Goal: Information Seeking & Learning: Learn about a topic

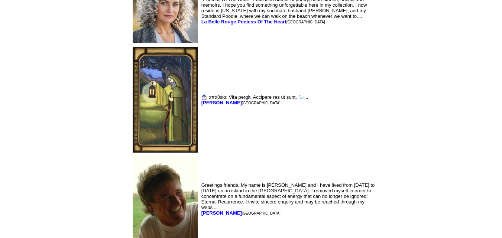
scroll to position [1812, 0]
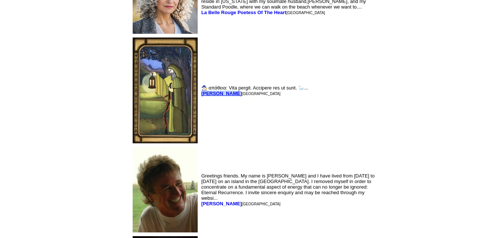
drag, startPoint x: 173, startPoint y: 69, endPoint x: 143, endPoint y: 71, distance: 29.4
click at [201, 91] on font "Mark Sebring Omaha" at bounding box center [240, 94] width 79 height 6
copy b "Mark Sebring"
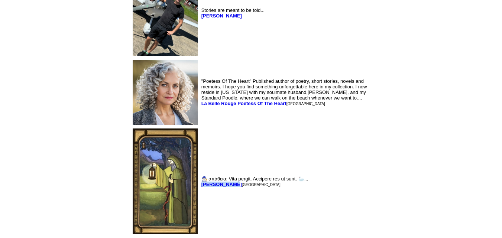
scroll to position [1720, 0]
drag, startPoint x: 229, startPoint y: 77, endPoint x: 140, endPoint y: 94, distance: 89.6
click at [200, 94] on td ""Poetess Of The Heart" Published author of poetry, short stories, novels and me…" at bounding box center [289, 93] width 178 height 68
copy font "La Belle Rouge Poetess Of The Heart"
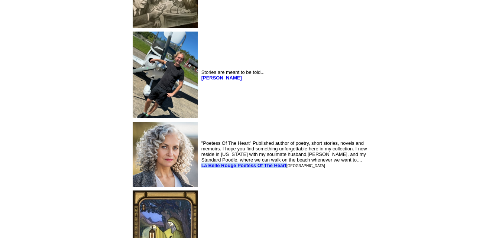
scroll to position [1657, 0]
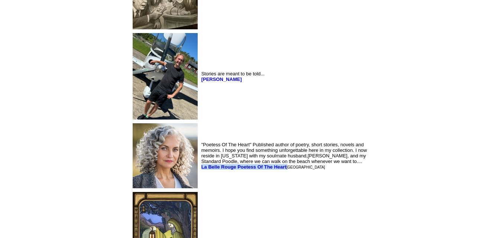
drag, startPoint x: 181, startPoint y: 55, endPoint x: 141, endPoint y: 53, distance: 39.8
click at [200, 53] on td "Stories are meant to be told... Henrik Holmgren" at bounding box center [289, 77] width 178 height 90
click at [200, 76] on td "Stories are meant to be told... Henrik Holmgren" at bounding box center [289, 77] width 178 height 90
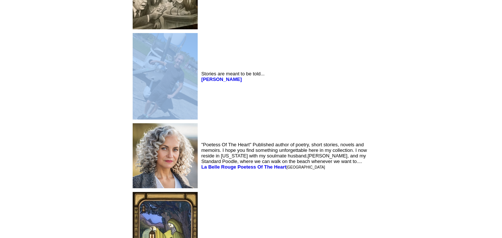
drag, startPoint x: 139, startPoint y: 55, endPoint x: 141, endPoint y: 48, distance: 6.7
click at [141, 48] on tr "Stories are meant to be told... Henrik Holmgren" at bounding box center [254, 77] width 247 height 90
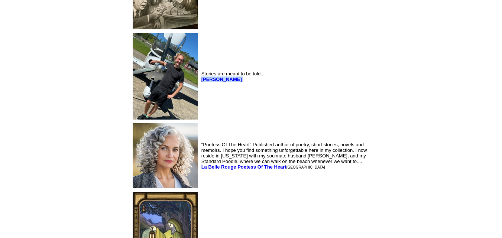
drag, startPoint x: 182, startPoint y: 57, endPoint x: 142, endPoint y: 59, distance: 40.2
click at [200, 59] on td "Stories are meant to be told... Henrik Holmgren" at bounding box center [289, 77] width 178 height 90
copy font "Henrik Holmgren"
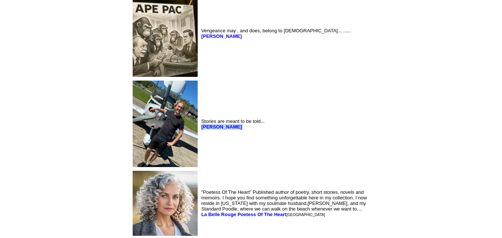
scroll to position [1601, 0]
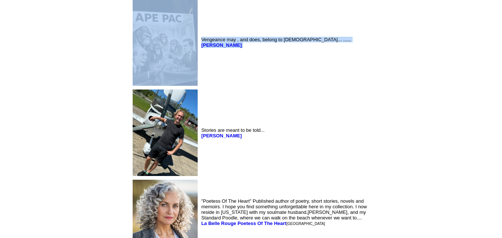
drag, startPoint x: 174, startPoint y: 20, endPoint x: 137, endPoint y: 22, distance: 37.2
click at [137, 22] on tr "Vengeance may , and does, belong to God... ...... Lewis Findley" at bounding box center [254, 43] width 247 height 90
click at [200, 32] on td "Vengeance may , and does, belong to God... ...... Lewis Findley" at bounding box center [289, 43] width 178 height 90
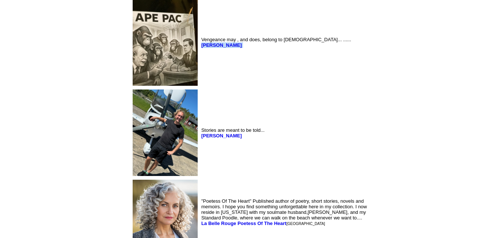
drag, startPoint x: 140, startPoint y: 22, endPoint x: 175, endPoint y: 26, distance: 34.4
click at [200, 26] on td "Vengeance may , and does, belong to God... ...... Lewis Findley" at bounding box center [289, 43] width 178 height 90
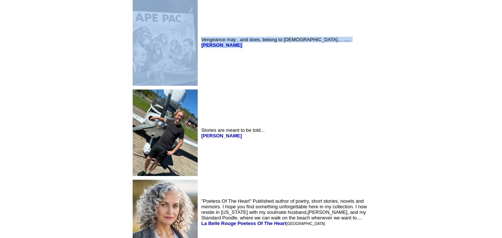
drag, startPoint x: 175, startPoint y: 21, endPoint x: 116, endPoint y: 27, distance: 59.4
click at [131, 27] on tr "Vengeance may , and does, belong to God... ...... Lewis Findley" at bounding box center [254, 43] width 247 height 90
click at [133, 30] on img at bounding box center [165, 42] width 65 height 87
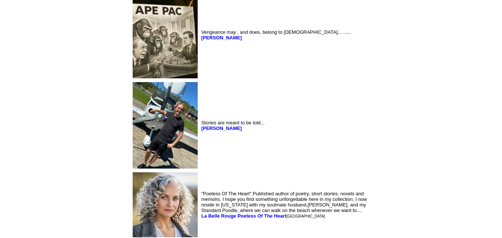
scroll to position [1549, 0]
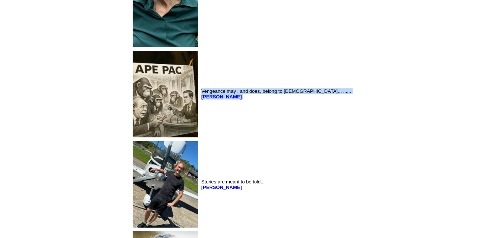
drag, startPoint x: 177, startPoint y: 74, endPoint x: 142, endPoint y: 71, distance: 35.1
click at [200, 71] on td "Vengeance may , and does, belong to God... ...... Lewis Findley" at bounding box center [289, 94] width 178 height 90
click at [200, 87] on td "Vengeance may , and does, belong to God... ...... Lewis Findley" at bounding box center [289, 94] width 178 height 90
drag, startPoint x: 141, startPoint y: 71, endPoint x: 159, endPoint y: 73, distance: 18.7
click at [200, 73] on td "Vengeance may , and does, belong to God... ...... Lewis Findley" at bounding box center [289, 94] width 178 height 90
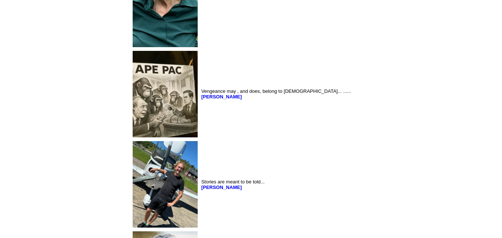
click at [200, 83] on td "Vengeance may , and does, belong to God... ...... Lewis Findley" at bounding box center [289, 94] width 178 height 90
drag, startPoint x: 140, startPoint y: 71, endPoint x: 174, endPoint y: 86, distance: 36.8
copy b "Lewis Findley"
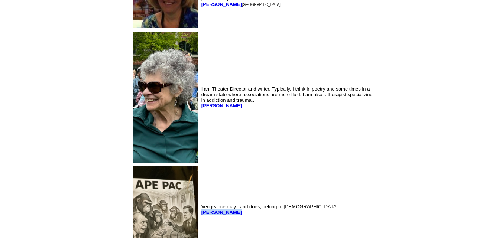
scroll to position [1430, 0]
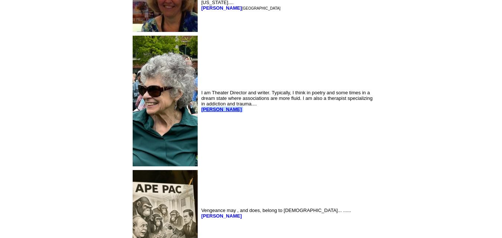
drag, startPoint x: 180, startPoint y: 82, endPoint x: 143, endPoint y: 85, distance: 36.6
click at [200, 85] on td "I am Theater Director and writer. Typically, I think in poetry and some times i…" at bounding box center [289, 101] width 178 height 134
copy font "[PERSON_NAME]"
click at [201, 107] on b "[PERSON_NAME]" at bounding box center [221, 110] width 40 height 6
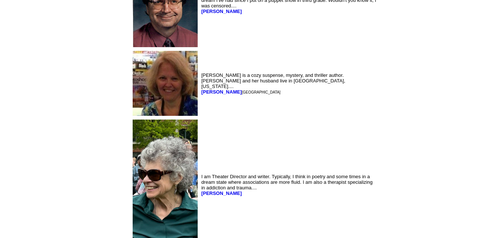
scroll to position [1339, 0]
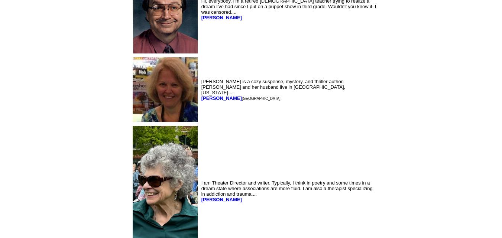
click at [242, 97] on font "[GEOGRAPHIC_DATA]" at bounding box center [261, 99] width 39 height 4
drag, startPoint x: 169, startPoint y: 72, endPoint x: 159, endPoint y: 72, distance: 10.4
click at [201, 95] on font "Riley Blake Nashville" at bounding box center [240, 98] width 79 height 6
click at [200, 100] on td "Riley Blake is a cozy suspense, mystery, and thriller author. Riley and her hus…" at bounding box center [289, 90] width 178 height 68
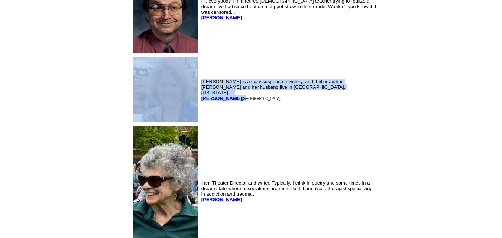
drag, startPoint x: 140, startPoint y: 69, endPoint x: 171, endPoint y: 81, distance: 33.1
click at [200, 95] on td "Riley Blake is a cozy suspense, mystery, and thriller author. Riley and her hus…" at bounding box center [289, 90] width 178 height 68
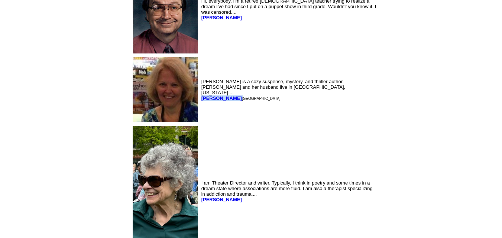
drag, startPoint x: 169, startPoint y: 71, endPoint x: 140, endPoint y: 74, distance: 28.7
copy font "Riley Blake"
click at [201, 79] on font "Riley Blake is a cozy suspense, mystery, and thriller author. Riley and her hus…" at bounding box center [273, 90] width 144 height 22
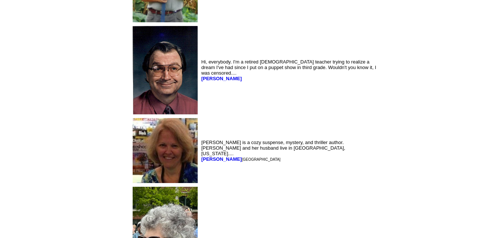
scroll to position [1278, 0]
drag, startPoint x: 199, startPoint y: 51, endPoint x: 142, endPoint y: 59, distance: 57.7
click at [200, 59] on td "Hi, everybody. I'm a retired English teacher trying to realize a dream I've had…" at bounding box center [289, 70] width 178 height 91
copy font "David Schwinghammer"
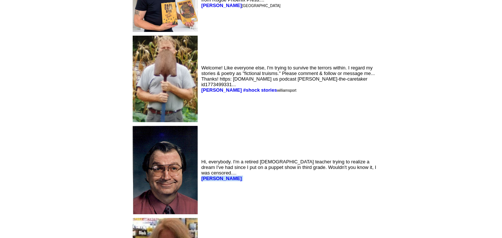
scroll to position [1178, 0]
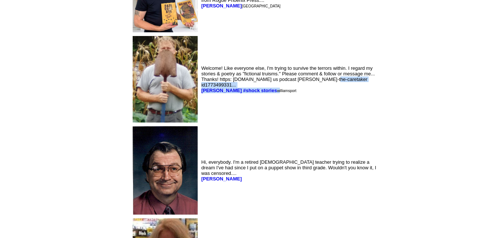
drag, startPoint x: 141, startPoint y: 62, endPoint x: 210, endPoint y: 81, distance: 71.5
click at [210, 81] on td "Welcome! Like everyone else, I'm trying to survive the terrors within. I regard…" at bounding box center [289, 80] width 178 height 90
click at [214, 85] on td "Welcome! Like everyone else, I'm trying to survive the terrors within. I regard…" at bounding box center [289, 80] width 178 height 90
drag, startPoint x: 208, startPoint y: 62, endPoint x: 142, endPoint y: 69, distance: 66.2
click at [200, 69] on td "Welcome! Like everyone else, I'm trying to survive the terrors within. I regard…" at bounding box center [289, 80] width 178 height 90
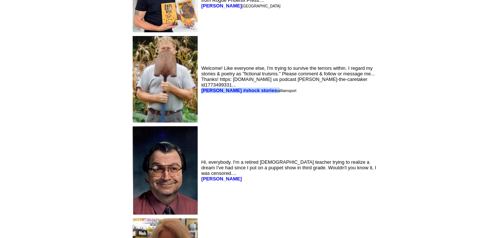
copy font "Bob mitchley #shock stories"
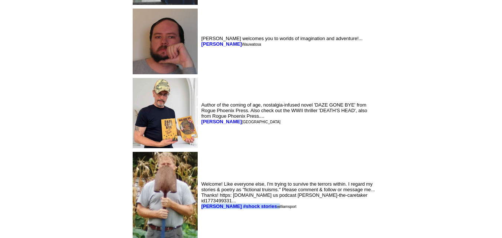
scroll to position [1063, 0]
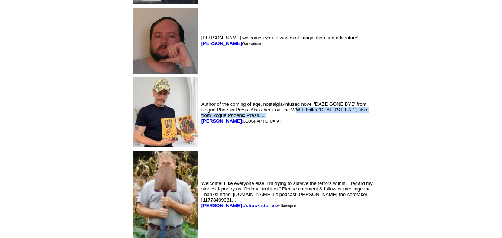
drag, startPoint x: 175, startPoint y: 91, endPoint x: 143, endPoint y: 97, distance: 32.5
click at [201, 101] on font "Author of the coming of age, nostalgia-infused novel 'DAZE GONE BYE' from Rogue…" at bounding box center [284, 112] width 166 height 22
click at [200, 102] on td "Author of the coming of age, nostalgia-infused novel 'DAZE GONE BYE' from Rogue…" at bounding box center [289, 112] width 178 height 73
drag, startPoint x: 173, startPoint y: 94, endPoint x: 142, endPoint y: 98, distance: 31.5
click at [200, 98] on td "Author of the coming of age, nostalgia-infused novel 'DAZE GONE BYE' from Rogue…" at bounding box center [289, 112] width 178 height 73
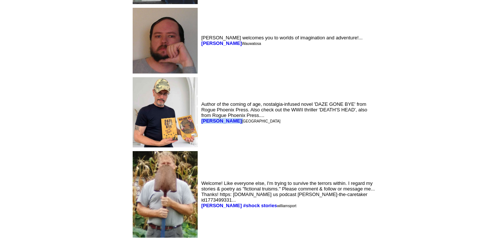
copy font "Terry Vinson"
drag, startPoint x: 172, startPoint y: 19, endPoint x: 142, endPoint y: 26, distance: 31.6
click at [200, 26] on td "Todd Cheney welcomes you to worlds of imagination and adventure!... Todd Cheney…" at bounding box center [289, 40] width 178 height 69
copy b "Todd Cheney"
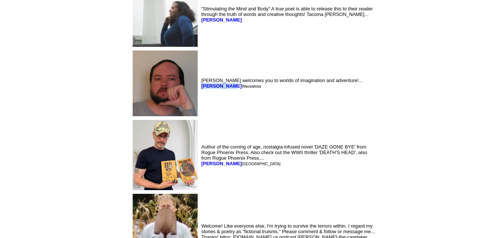
scroll to position [954, 0]
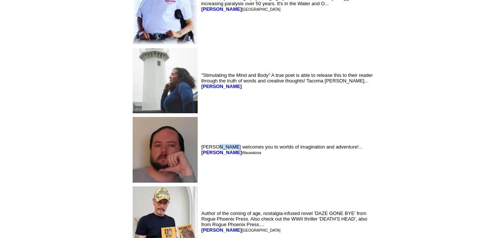
drag, startPoint x: 156, startPoint y: 125, endPoint x: 174, endPoint y: 113, distance: 20.8
click at [200, 116] on td "Todd Cheney welcomes you to worlds of imagination and adventure!... Todd Cheney…" at bounding box center [289, 150] width 178 height 69
drag, startPoint x: 186, startPoint y: 62, endPoint x: 145, endPoint y: 63, distance: 40.9
click at [200, 63] on td ""Stimulating the Mind and Body" A true poet is able to release this to their re…" at bounding box center [289, 81] width 178 height 68
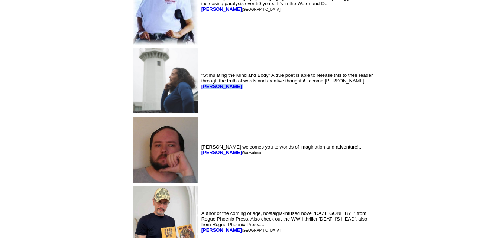
click at [200, 85] on td ""Stimulating the Mind and Body" A true poet is able to release this to their re…" at bounding box center [289, 81] width 178 height 68
drag, startPoint x: 188, startPoint y: 63, endPoint x: 141, endPoint y: 66, distance: 46.9
click at [200, 66] on td ""Stimulating the Mind and Body" A true poet is able to release this to their re…" at bounding box center [289, 81] width 178 height 68
copy font "Tacoma Anderson"
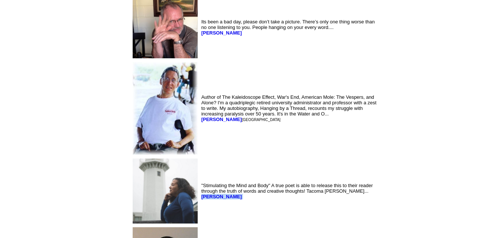
scroll to position [837, 0]
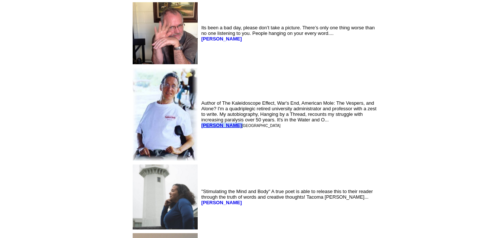
drag, startPoint x: 170, startPoint y: 99, endPoint x: 143, endPoint y: 99, distance: 26.4
click at [201, 123] on font "Ronald Hull Houston" at bounding box center [240, 126] width 79 height 6
copy font "Ronald Hull"
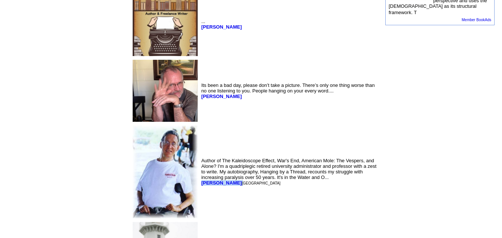
scroll to position [780, 0]
drag, startPoint x: 170, startPoint y: 72, endPoint x: 142, endPoint y: 75, distance: 28.0
click at [200, 75] on td "Its been a bad day, please don’t take a picture. There’s only one thing worse t…" at bounding box center [289, 91] width 178 height 65
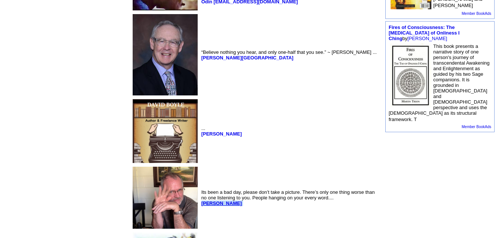
scroll to position [673, 0]
copy font "Joel Keene"
click at [201, 125] on font "... David Boyle" at bounding box center [222, 130] width 42 height 11
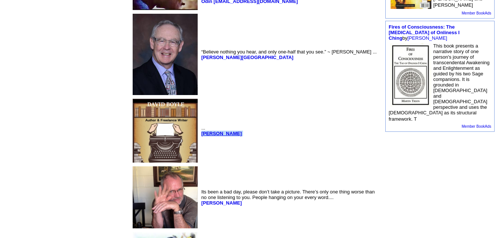
drag, startPoint x: 171, startPoint y: 117, endPoint x: 143, endPoint y: 117, distance: 27.1
click at [201, 125] on font "... David Boyle" at bounding box center [222, 130] width 42 height 11
copy font "David Boyle"
drag, startPoint x: 174, startPoint y: 49, endPoint x: 143, endPoint y: 52, distance: 31.3
click at [200, 52] on td "“Believe nothing you hear, and only one-half that you see.” ~ Edgar Allan Poe .…" at bounding box center [289, 54] width 178 height 84
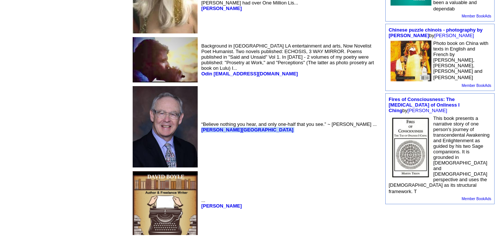
scroll to position [600, 0]
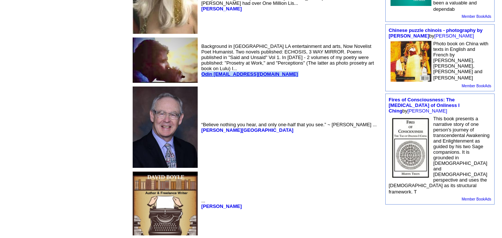
drag, startPoint x: 191, startPoint y: 61, endPoint x: 142, endPoint y: 63, distance: 48.3
click at [200, 63] on td "Background in NY LA entertainment and arts, Now Novelist Poet Humanist. Two nov…" at bounding box center [289, 60] width 178 height 49
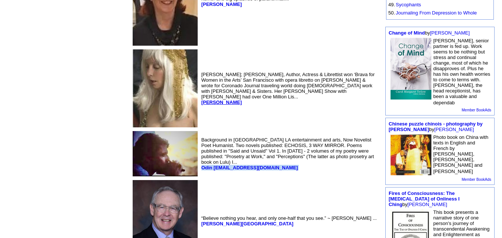
click at [201, 100] on b "Judy Joy Jones" at bounding box center [221, 103] width 40 height 6
drag, startPoint x: 172, startPoint y: 91, endPoint x: 197, endPoint y: 88, distance: 24.7
click at [201, 88] on font "Judy Joy Jones; Painter, Author, Actress & Librettist won ‘Brava for Women in t…" at bounding box center [288, 88] width 174 height 33
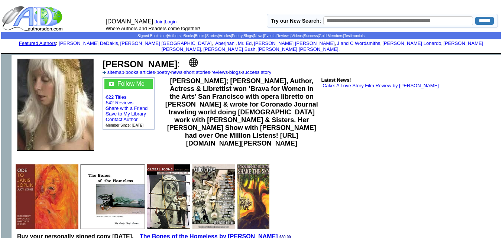
scroll to position [2, 0]
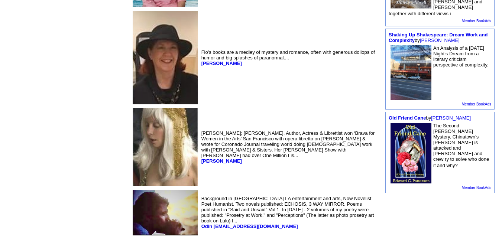
scroll to position [607, 0]
drag, startPoint x: 181, startPoint y: 147, endPoint x: 142, endPoint y: 172, distance: 45.7
click at [200, 172] on td "[PERSON_NAME]; [PERSON_NAME], Author, Actress & Librettist won ‘Brava for Women…" at bounding box center [289, 146] width 178 height 81
copy font "[PERSON_NAME]"
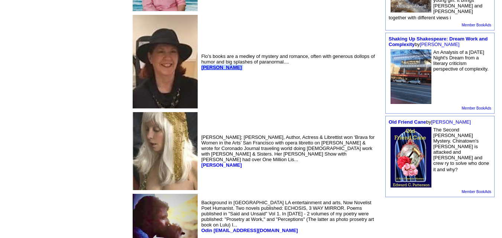
drag, startPoint x: 176, startPoint y: 61, endPoint x: 142, endPoint y: 61, distance: 33.8
click at [200, 61] on td "Flo's books are a medley of mystery and romance, often with generous dollops of…" at bounding box center [289, 61] width 178 height 97
copy font "[PERSON_NAME]"
click at [298, 81] on td "Flo's books are a medley of mystery and romance, often with generous dollops of…" at bounding box center [289, 61] width 178 height 97
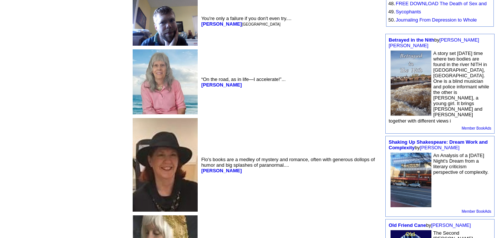
scroll to position [497, 0]
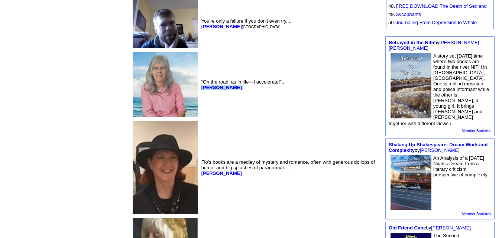
drag, startPoint x: 169, startPoint y: 79, endPoint x: 140, endPoint y: 85, distance: 28.9
click at [200, 85] on td "“On the road, as in life—I accelerate!”... [PERSON_NAME]" at bounding box center [289, 85] width 178 height 68
copy font "Eva Pasco"
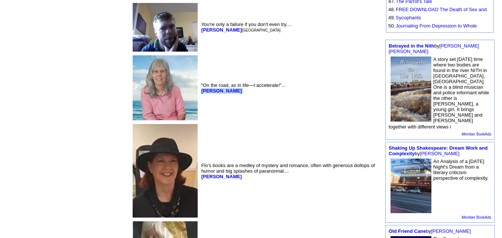
scroll to position [494, 0]
drag, startPoint x: 179, startPoint y: 22, endPoint x: 143, endPoint y: 27, distance: 36.4
click at [200, 27] on td "You're only a failure if you don't even try.... Joseph Gratton Ottawa" at bounding box center [289, 27] width 178 height 52
copy font "Joseph Gratton"
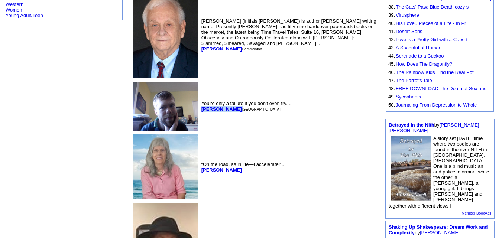
scroll to position [415, 0]
drag, startPoint x: 166, startPoint y: 36, endPoint x: 143, endPoint y: 47, distance: 25.9
click at [200, 47] on td "Jay Dubya (initials J.W.) is author John Wiessner's writing name. Presently Jay…" at bounding box center [289, 35] width 178 height 90
copy b "Jay Dubya"
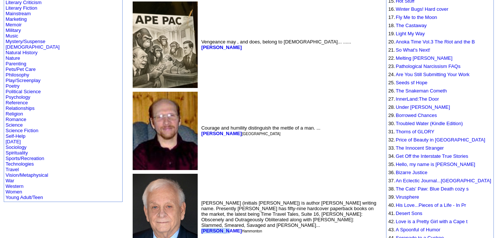
scroll to position [231, 0]
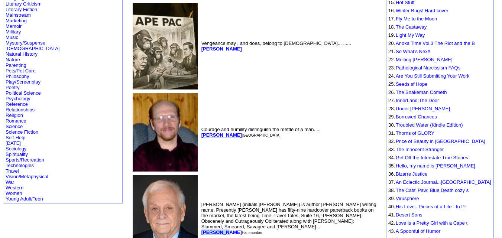
drag, startPoint x: 181, startPoint y: 130, endPoint x: 142, endPoint y: 129, distance: 39.0
click at [201, 132] on font "Bruce Humphrey Round Lake Beach" at bounding box center [240, 135] width 79 height 6
copy b "Bruce Humphrey"
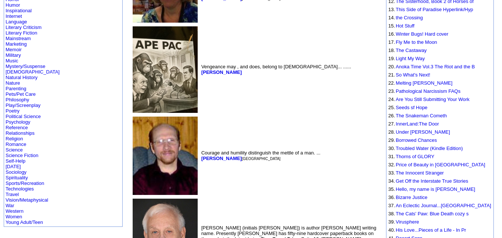
scroll to position [207, 0]
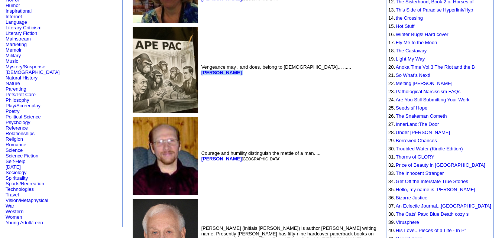
drag, startPoint x: 175, startPoint y: 65, endPoint x: 143, endPoint y: 73, distance: 33.3
click at [200, 73] on td "Vengeance may , and does, belong to God... ...... Lewis Findley" at bounding box center [289, 70] width 178 height 90
click at [133, 76] on img at bounding box center [165, 70] width 65 height 87
copy font "Lewis Findley"
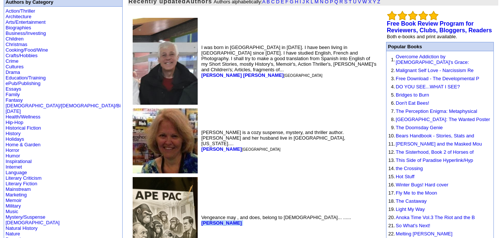
scroll to position [0, 0]
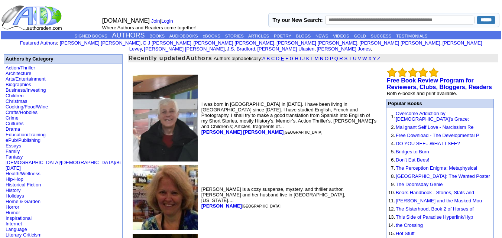
click at [281, 56] on link "E" at bounding box center [282, 59] width 3 height 6
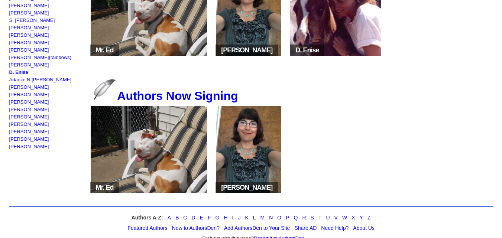
scroll to position [177, 0]
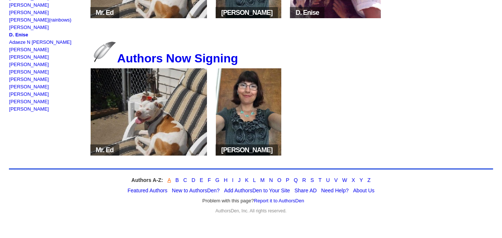
click at [169, 179] on link "A" at bounding box center [169, 180] width 3 height 6
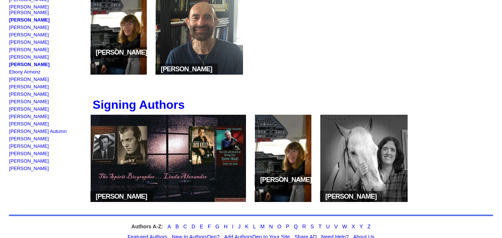
scroll to position [364, 0]
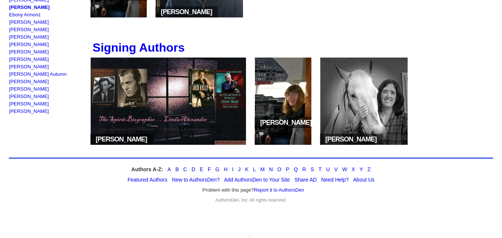
click at [169, 179] on div "Featured Authors New to AuthorsDen? Add AuthorsDen to Your Site Share AD Need H…" at bounding box center [251, 180] width 484 height 6
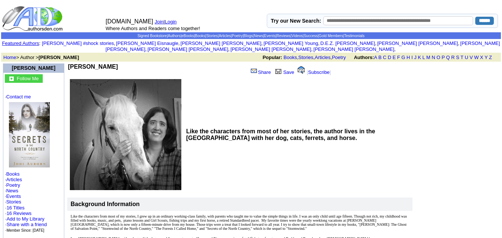
drag, startPoint x: 113, startPoint y: 59, endPoint x: 67, endPoint y: 59, distance: 45.7
copy td "[PERSON_NAME]"
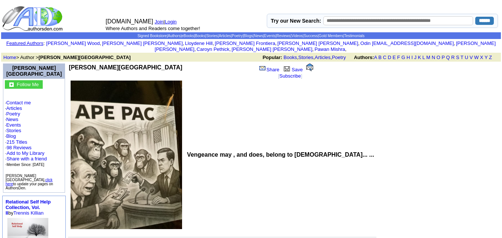
click at [43, 42] on link "Featured Authors" at bounding box center [24, 43] width 37 height 6
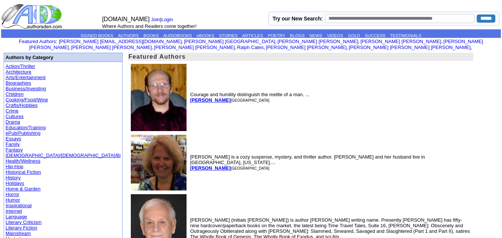
scroll to position [2, 0]
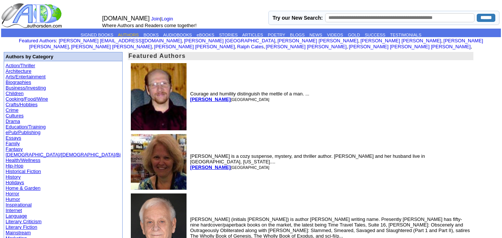
click at [120, 33] on link "AUTHORS" at bounding box center [128, 35] width 21 height 4
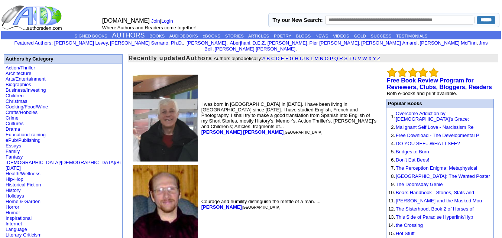
click at [304, 56] on font "Authors alphabetically: A B C D E F G H I J K L M N O P Q R S T U V W X Y Z" at bounding box center [297, 59] width 166 height 6
click at [330, 56] on link "P" at bounding box center [331, 59] width 3 height 6
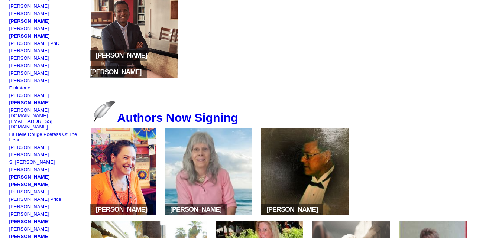
scroll to position [301, 0]
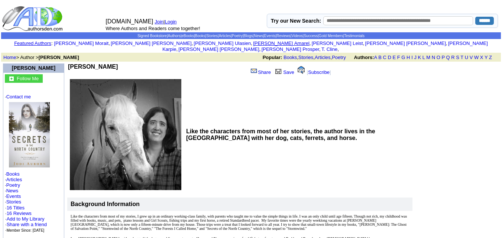
click at [253, 41] on link "[PERSON_NAME]" at bounding box center [281, 43] width 56 height 6
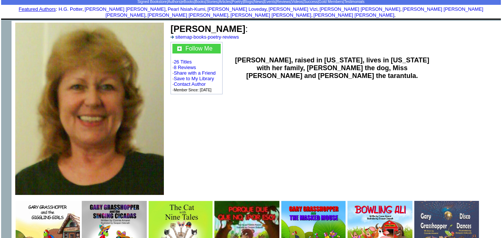
scroll to position [35, 0]
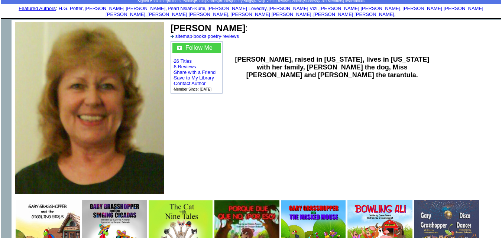
click at [314, 144] on td "Connie Amarel : sitemap · books · poetry · reviews Follow Me · 26 Titles · 8 Re…" at bounding box center [334, 108] width 333 height 176
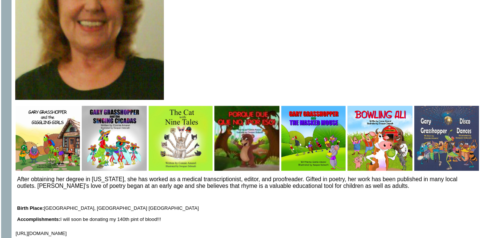
scroll to position [130, 0]
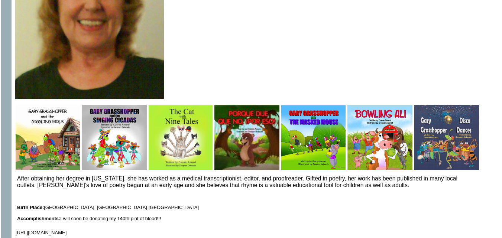
click at [186, 133] on img at bounding box center [181, 137] width 64 height 65
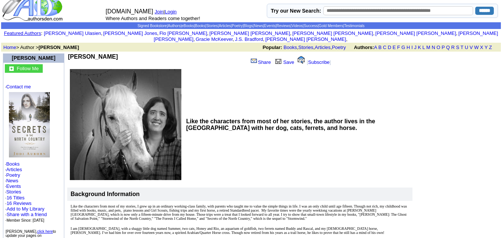
scroll to position [10, 0]
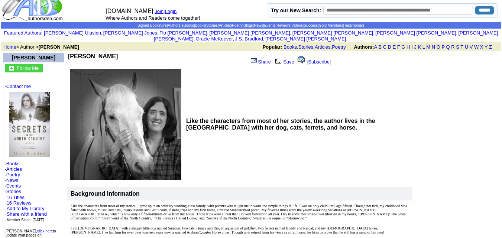
click at [233, 36] on link "[PERSON_NAME]" at bounding box center [214, 39] width 37 height 6
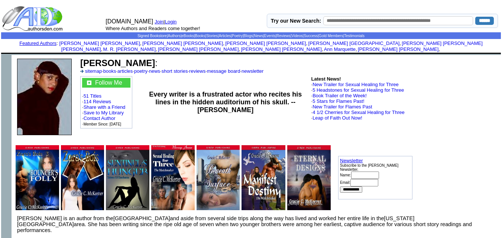
drag, startPoint x: 164, startPoint y: 58, endPoint x: 92, endPoint y: 51, distance: 72.1
click at [92, 55] on td "[PERSON_NAME] : sitemap · books · articles · poetry · news · short stories · re…" at bounding box center [289, 98] width 424 height 86
copy td "[PERSON_NAME]"
